Goal: Find contact information: Find contact information

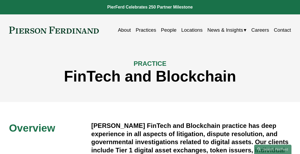
click at [147, 30] on link "Practices" at bounding box center [146, 30] width 20 height 10
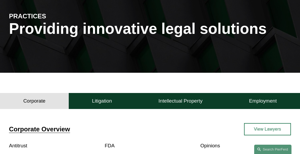
scroll to position [106, 0]
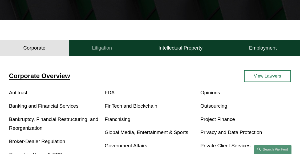
click at [102, 54] on button "Litigation" at bounding box center [102, 48] width 67 height 16
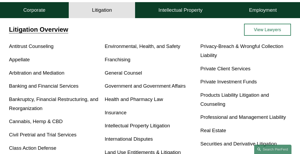
scroll to position [0, 0]
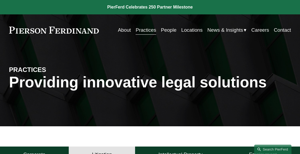
click at [285, 30] on link "Contact" at bounding box center [282, 30] width 17 height 10
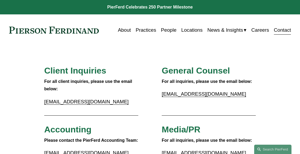
click at [122, 30] on link "About" at bounding box center [124, 30] width 13 height 10
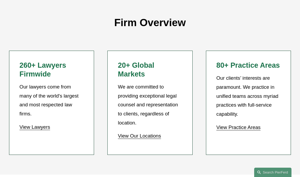
scroll to position [413, 0]
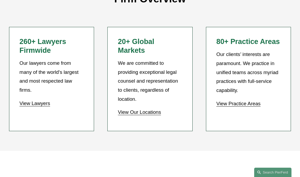
click at [145, 109] on link "View Our Locations" at bounding box center [139, 112] width 43 height 6
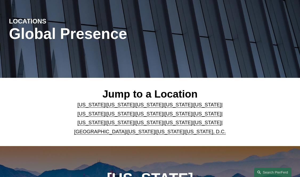
scroll to position [53, 0]
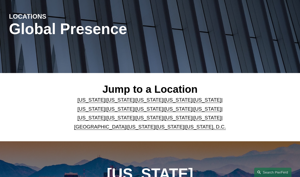
click at [116, 101] on link "[US_STATE]" at bounding box center [120, 100] width 28 height 6
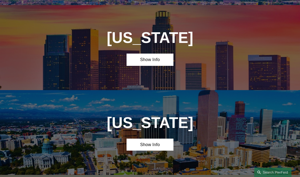
scroll to position [282, 0]
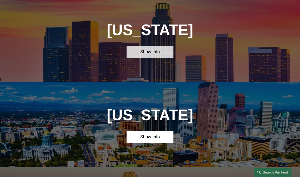
click at [155, 58] on link "Show Info" at bounding box center [149, 52] width 47 height 12
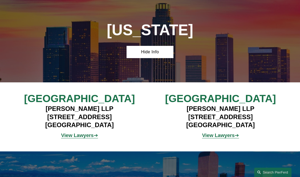
click at [224, 138] on strong "View Lawyers" at bounding box center [218, 135] width 32 height 6
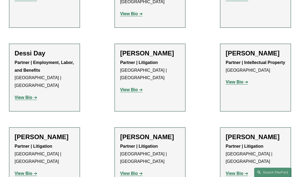
scroll to position [213, 0]
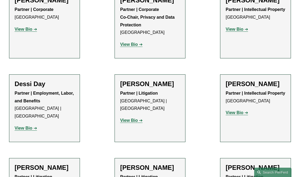
click at [132, 121] on strong "View Bio" at bounding box center [129, 120] width 18 height 5
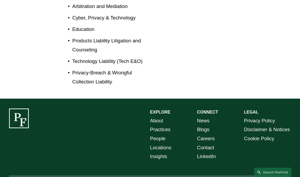
scroll to position [346, 0]
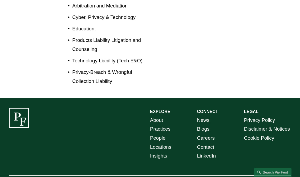
click at [208, 142] on link "Contact" at bounding box center [205, 146] width 17 height 9
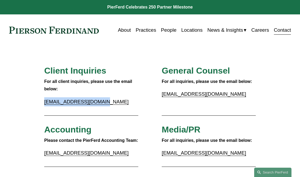
drag, startPoint x: 97, startPoint y: 102, endPoint x: 43, endPoint y: 101, distance: 53.3
copy link "[EMAIL_ADDRESS][DOMAIN_NAME]"
